Goal: Task Accomplishment & Management: Manage account settings

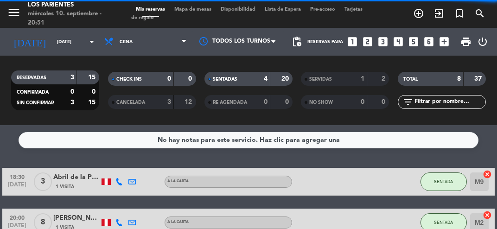
click at [84, 39] on input "[DATE]" at bounding box center [83, 42] width 63 height 14
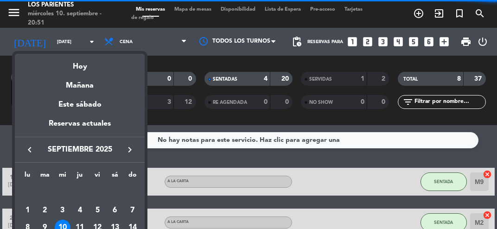
click at [116, 224] on div "13" at bounding box center [115, 228] width 16 height 16
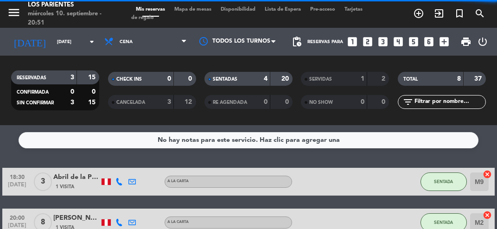
type input "[DATE]"
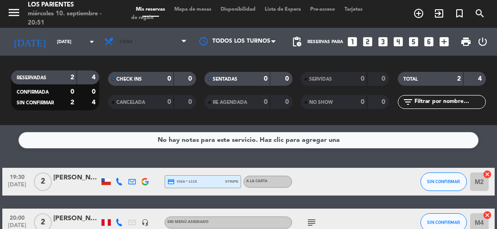
click at [190, 46] on span at bounding box center [186, 42] width 9 height 9
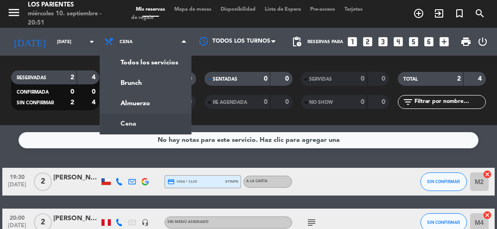
click at [168, 106] on div "menu [GEOGRAPHIC_DATA] [DATE] 10. septiembre - 20:51 Mis reservas Mapa de mesas…" at bounding box center [248, 62] width 497 height 125
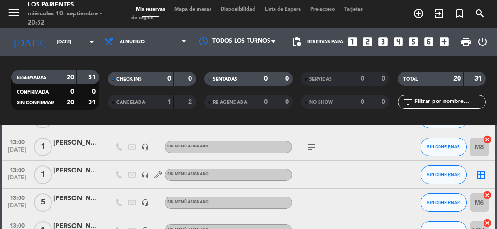
scroll to position [173, 0]
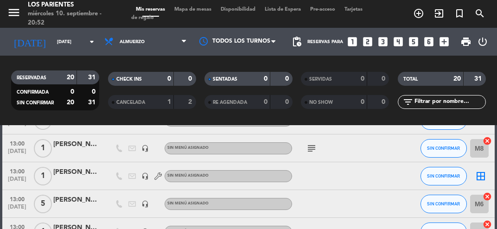
click at [57, 203] on div "[PERSON_NAME]" at bounding box center [76, 200] width 46 height 11
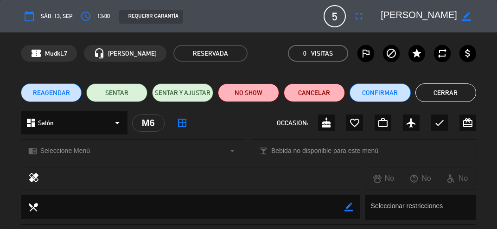
click at [361, 11] on icon "fullscreen" at bounding box center [358, 16] width 11 height 11
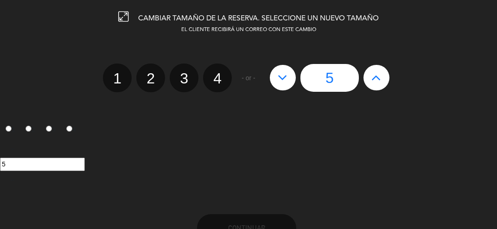
click at [375, 82] on icon at bounding box center [377, 77] width 10 height 15
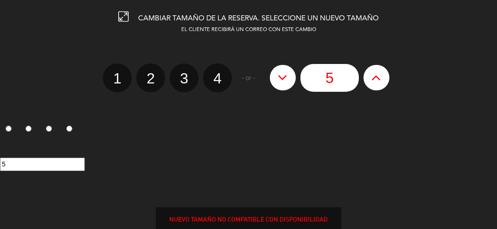
type input "6"
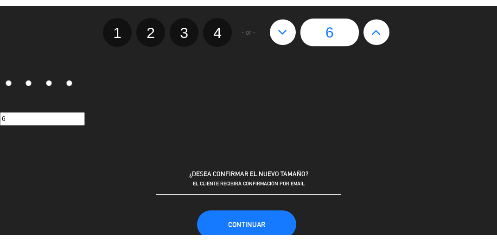
scroll to position [65, 0]
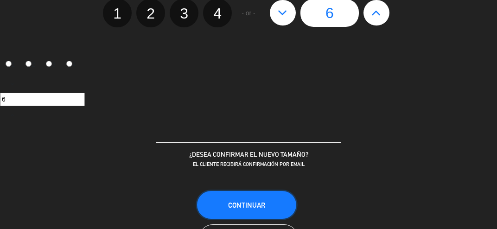
click at [271, 203] on button "Continuar" at bounding box center [246, 205] width 99 height 28
